Goal: Task Accomplishment & Management: Manage account settings

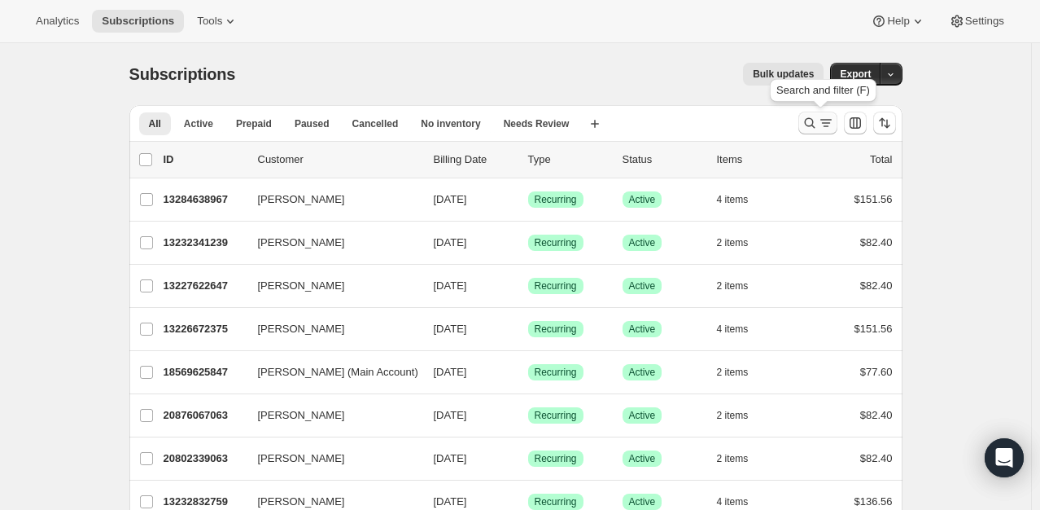
click at [810, 120] on icon "Search and filter results" at bounding box center [810, 123] width 16 height 16
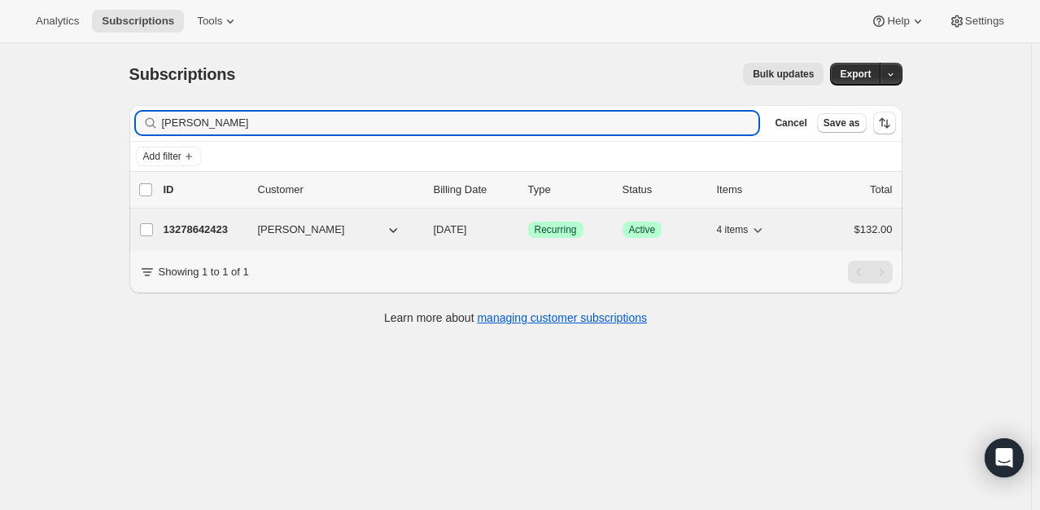
type input "[PERSON_NAME]"
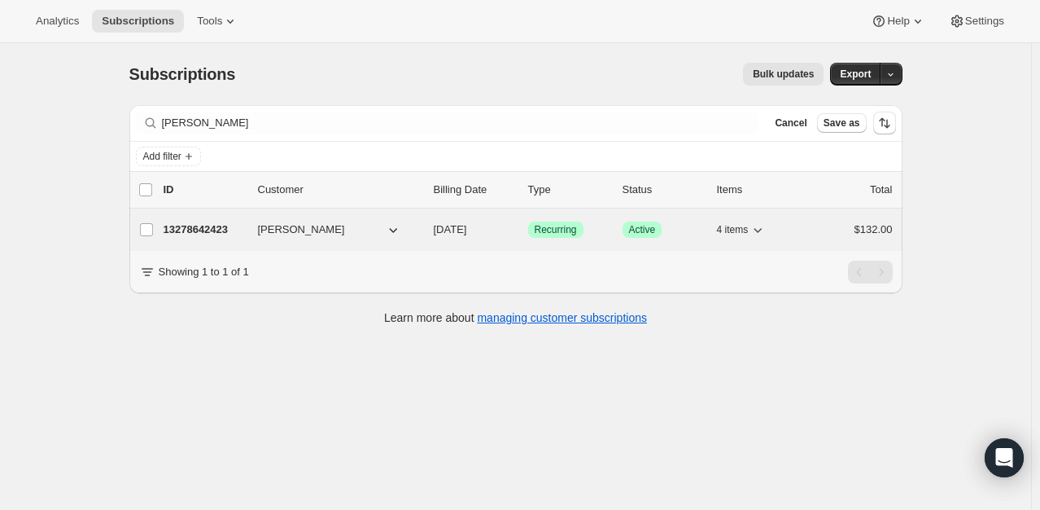
click at [218, 230] on p "13278642423" at bounding box center [204, 229] width 81 height 16
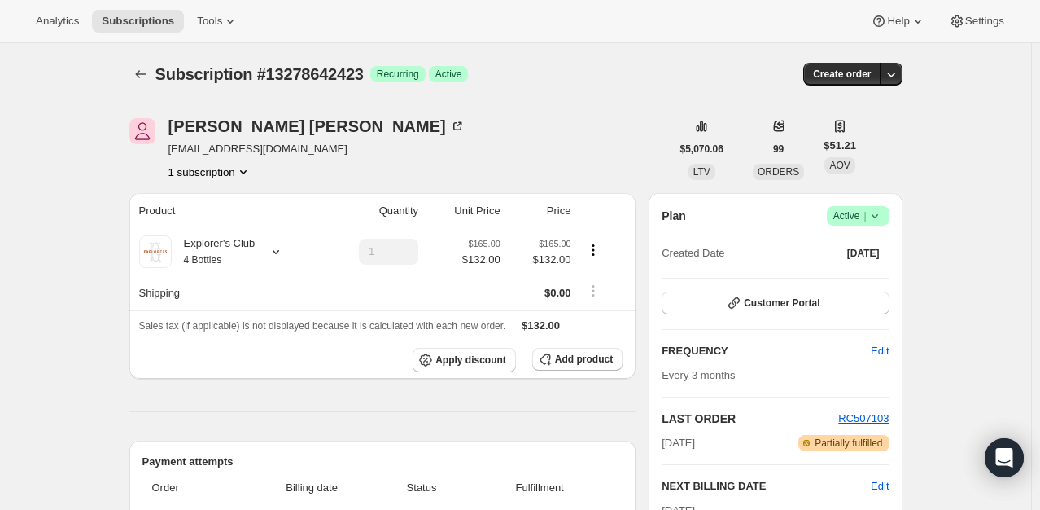
click at [880, 217] on icon at bounding box center [875, 216] width 16 height 16
click at [846, 280] on span "Cancel subscription" at bounding box center [863, 275] width 92 height 12
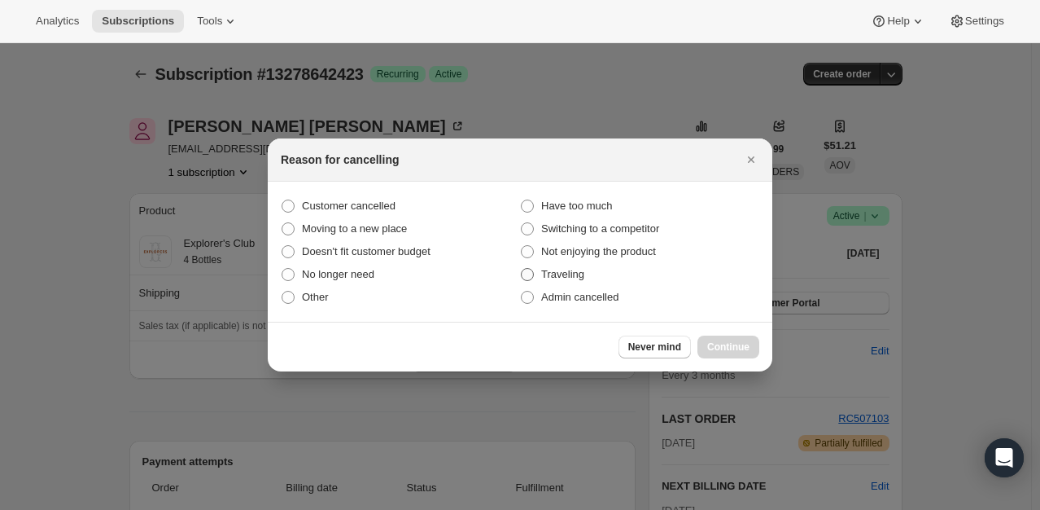
click at [527, 274] on span ":rsl:" at bounding box center [527, 274] width 13 height 13
click at [522, 269] on input "Traveling" at bounding box center [521, 268] width 1 height 1
radio input "true"
click at [728, 342] on span "Continue" at bounding box center [728, 346] width 42 height 13
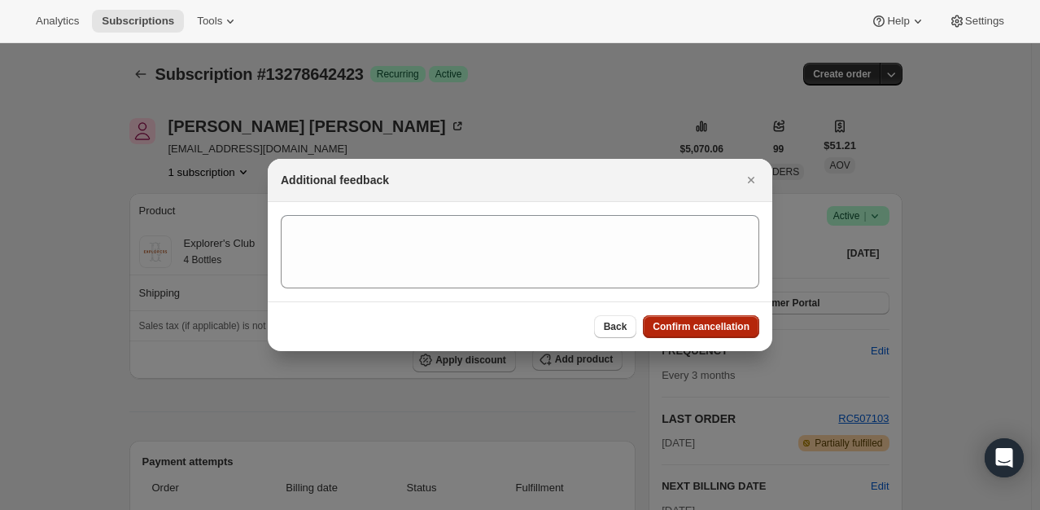
click at [729, 335] on button "Confirm cancellation" at bounding box center [701, 326] width 116 height 23
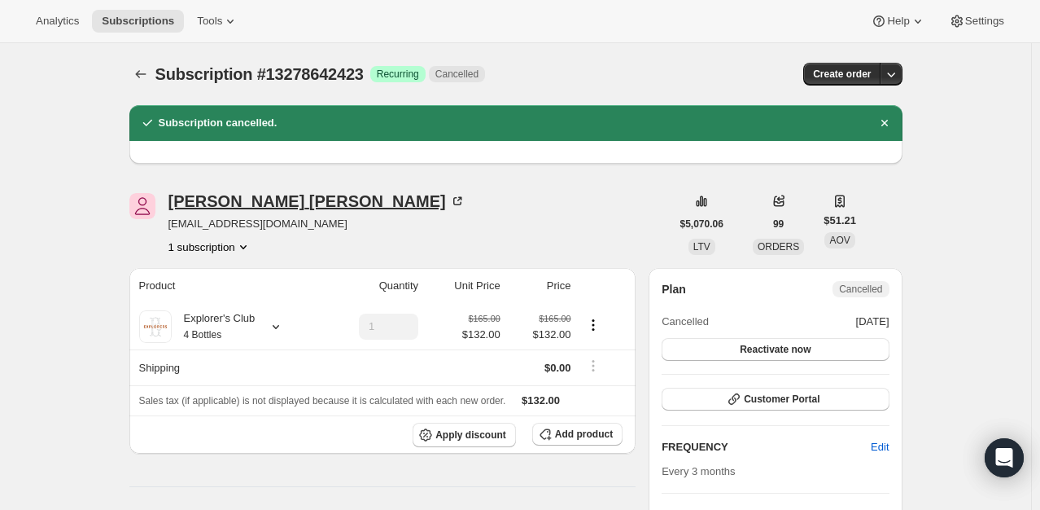
click at [449, 204] on icon at bounding box center [457, 201] width 16 height 16
